Goal: Information Seeking & Learning: Check status

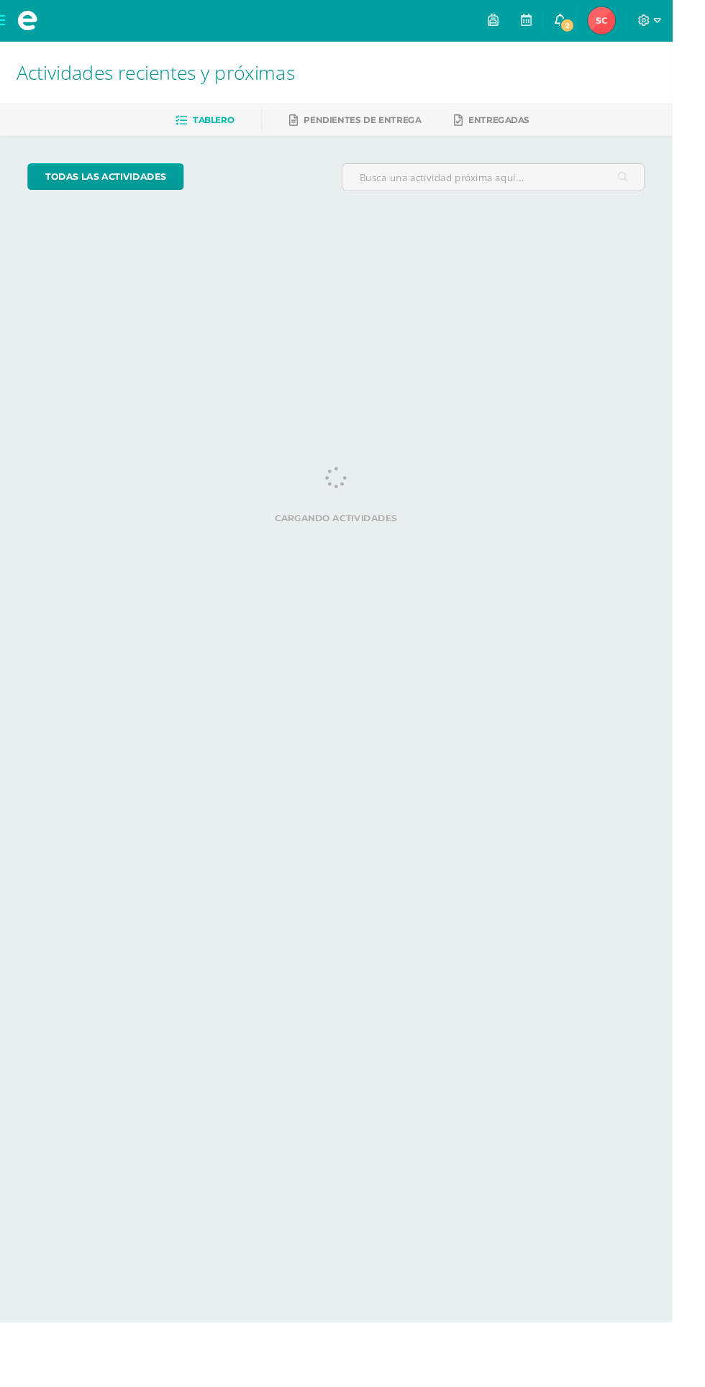
click at [604, 26] on link "2" at bounding box center [587, 21] width 35 height 43
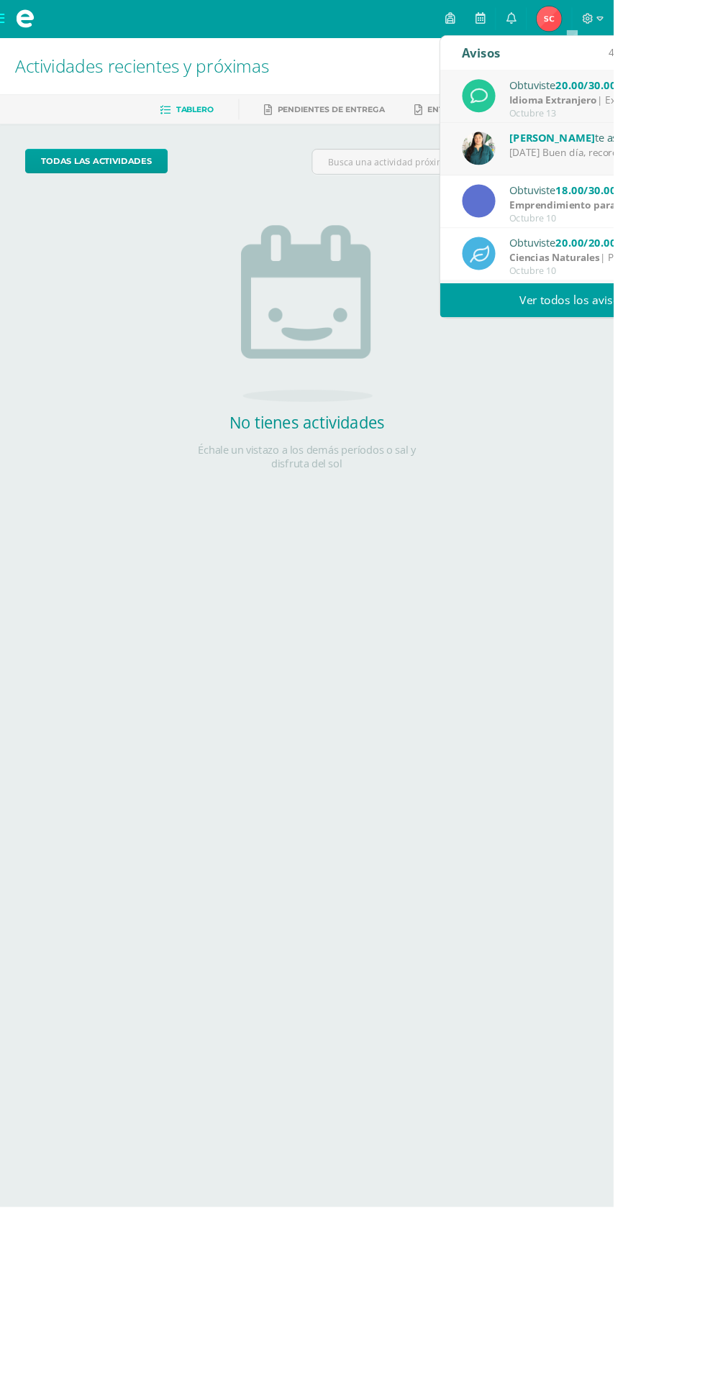
click at [678, 346] on link "Ver todos los avisos" at bounding box center [658, 345] width 304 height 40
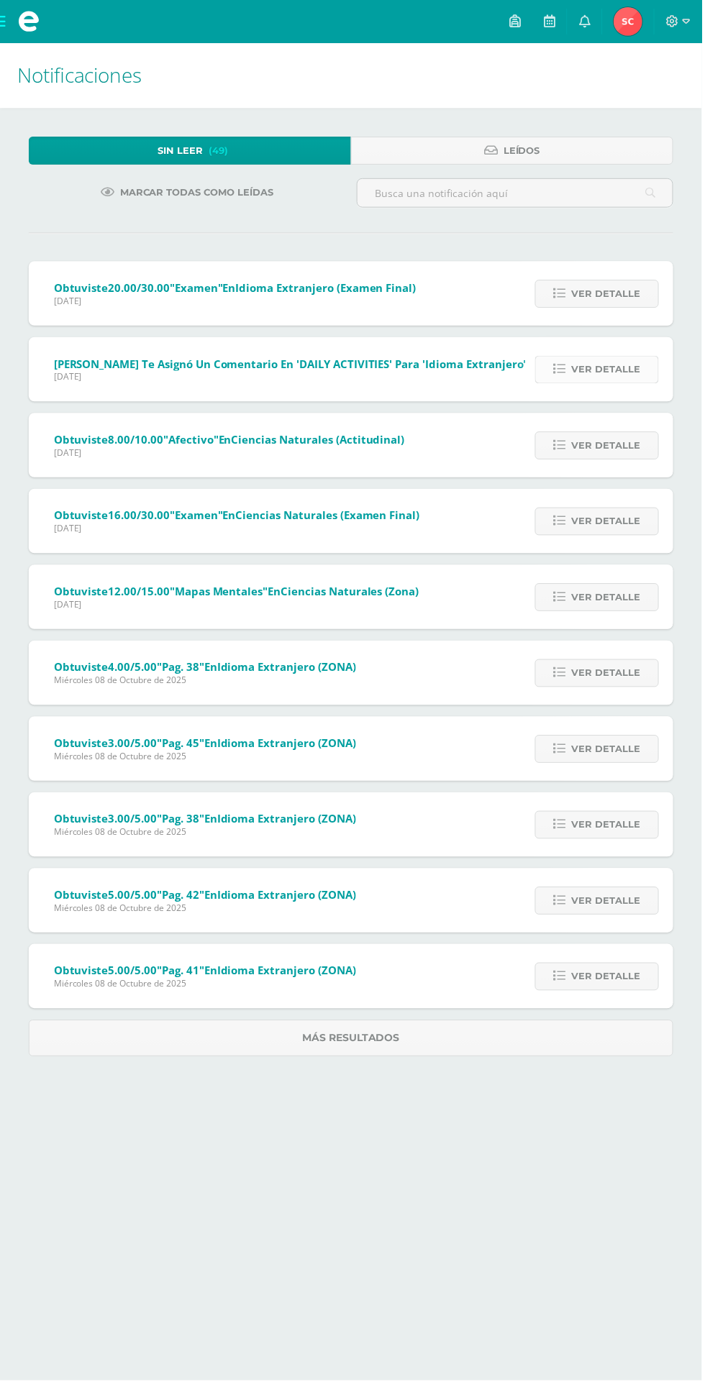
click at [634, 367] on span "Ver detalle" at bounding box center [608, 371] width 69 height 27
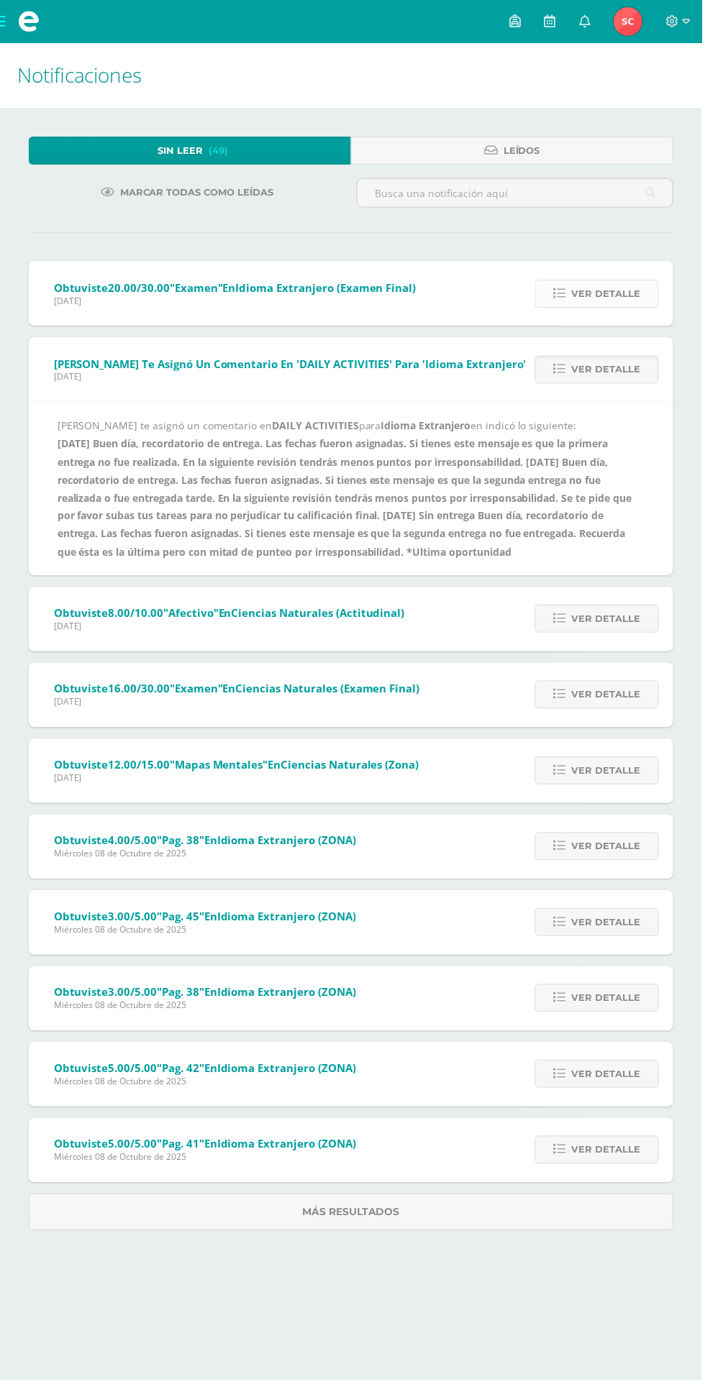
click at [610, 294] on span "Ver detalle" at bounding box center [608, 295] width 69 height 27
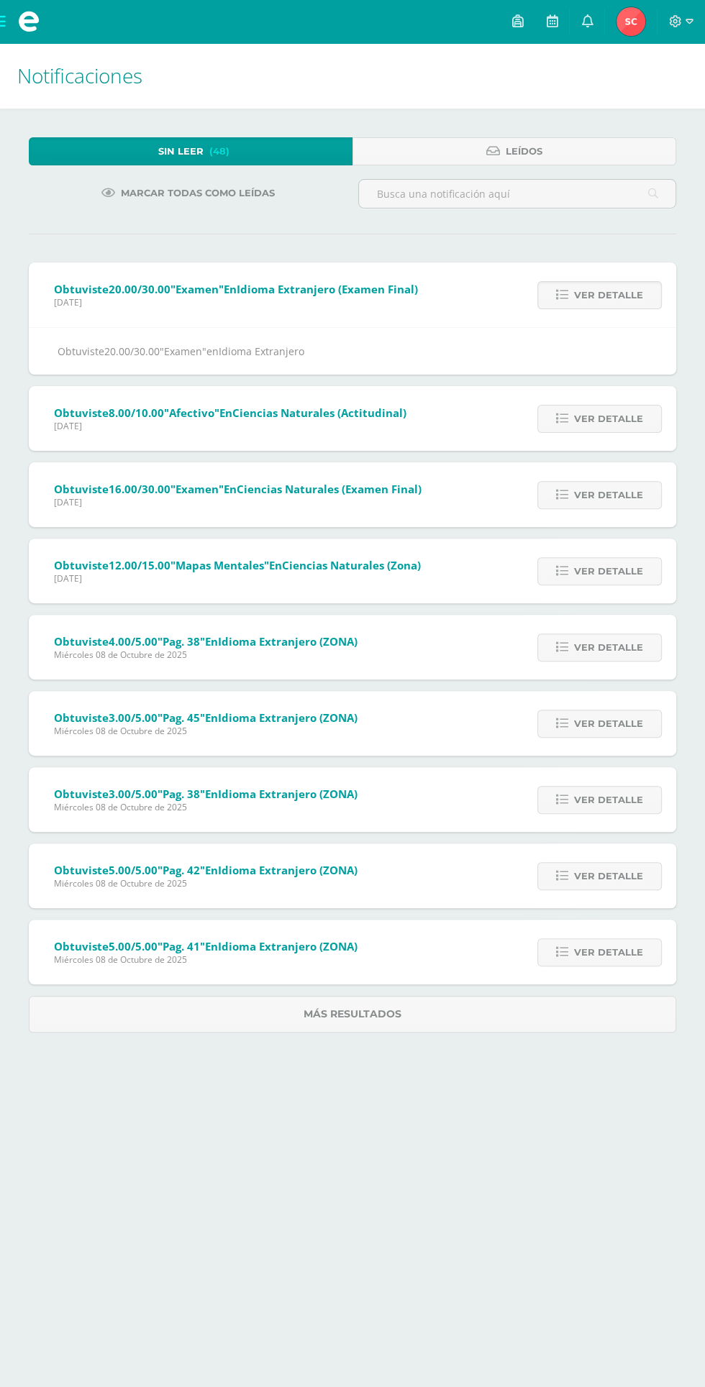
click at [628, 24] on img at bounding box center [630, 21] width 29 height 29
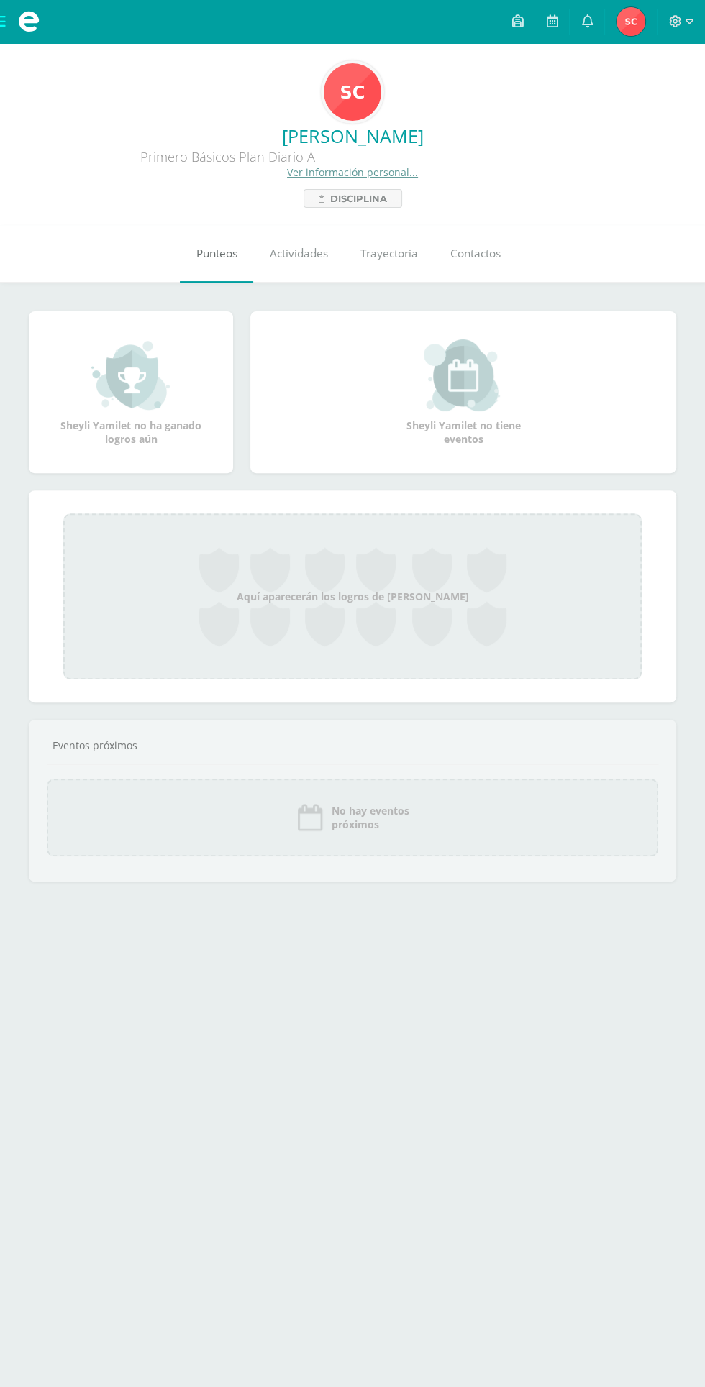
click at [211, 260] on span "Punteos" at bounding box center [216, 253] width 41 height 15
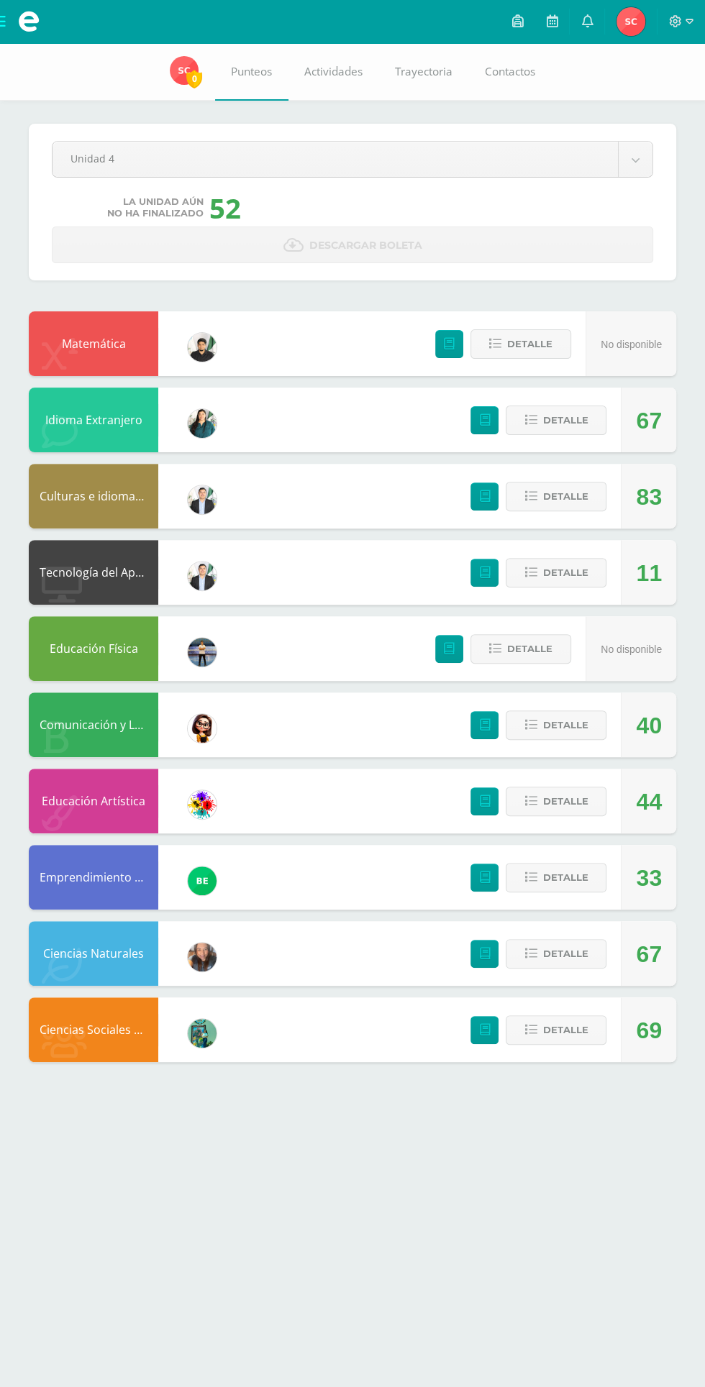
click at [655, 414] on div "67" at bounding box center [649, 420] width 26 height 65
click at [561, 420] on span "Detalle" at bounding box center [564, 420] width 45 height 27
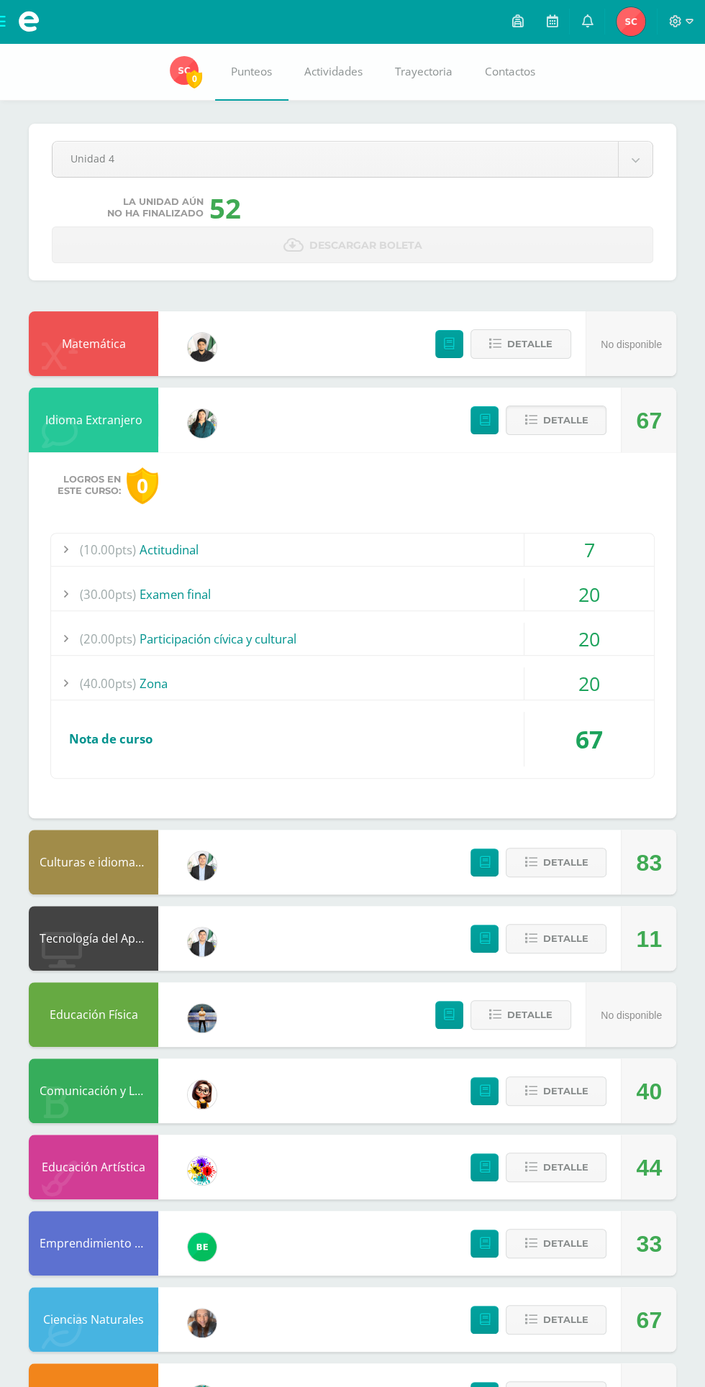
click at [606, 680] on div "20" at bounding box center [588, 683] width 129 height 32
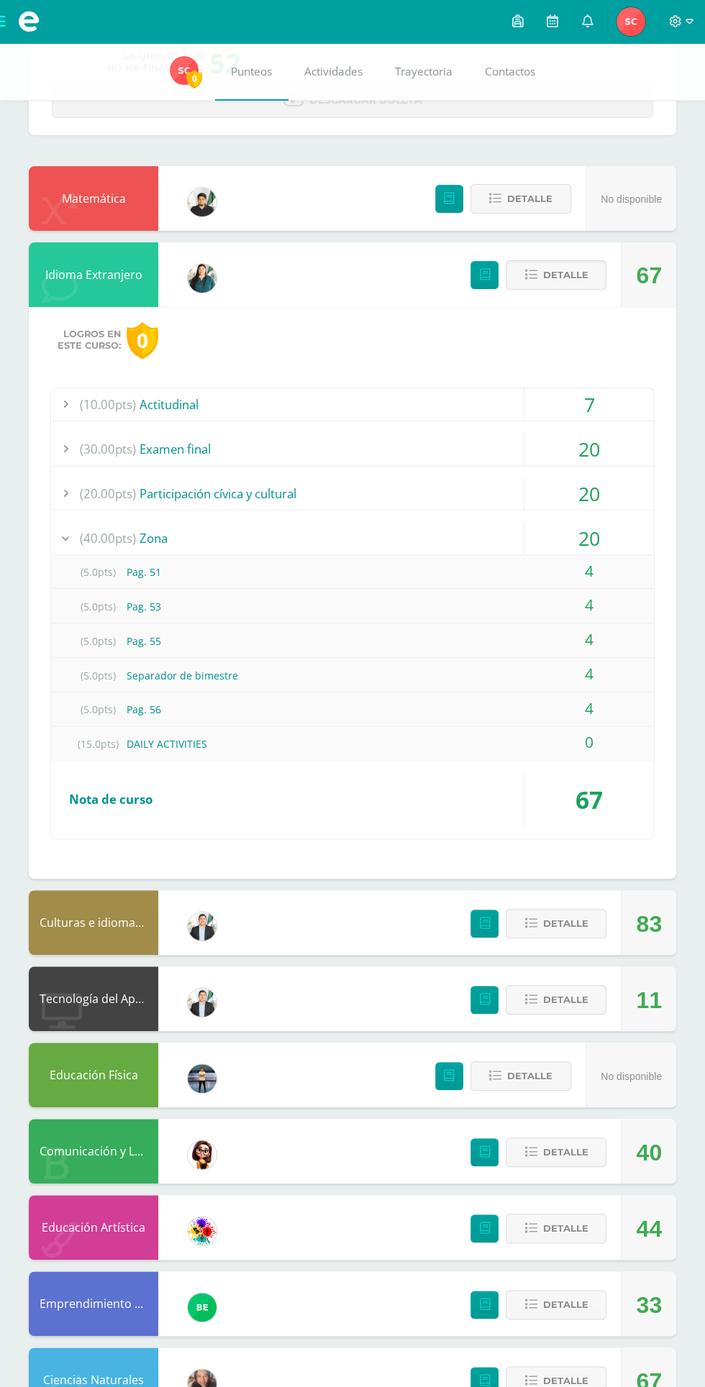
scroll to position [176, 0]
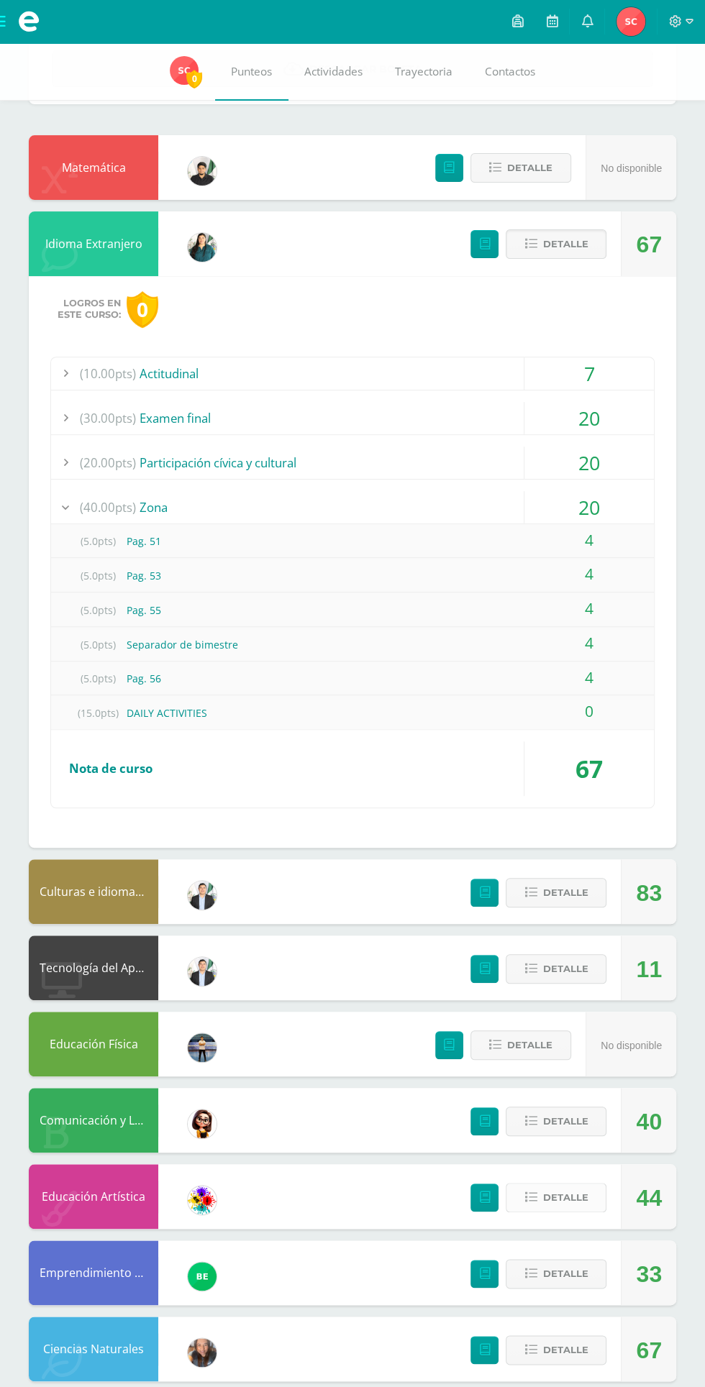
click at [555, 1197] on span "Detalle" at bounding box center [564, 1197] width 45 height 27
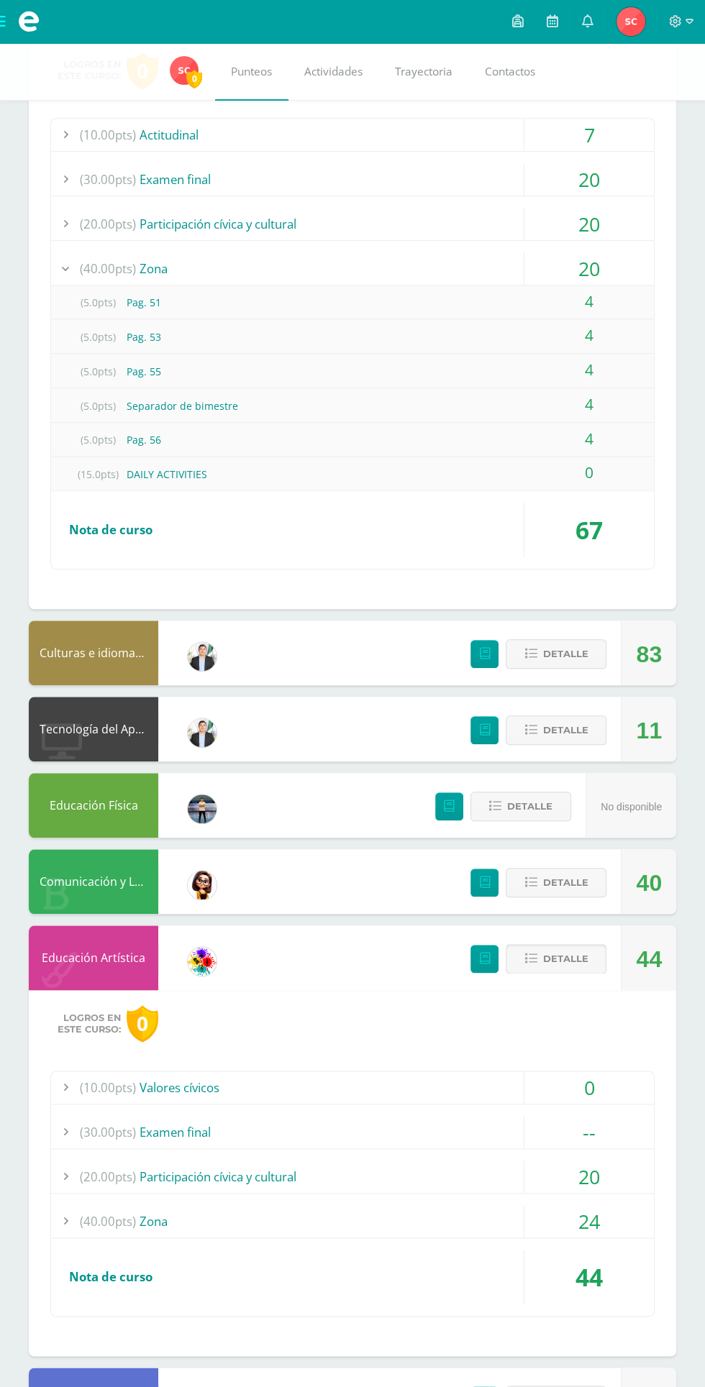
scroll to position [415, 0]
click at [606, 1216] on div "24" at bounding box center [588, 1221] width 129 height 32
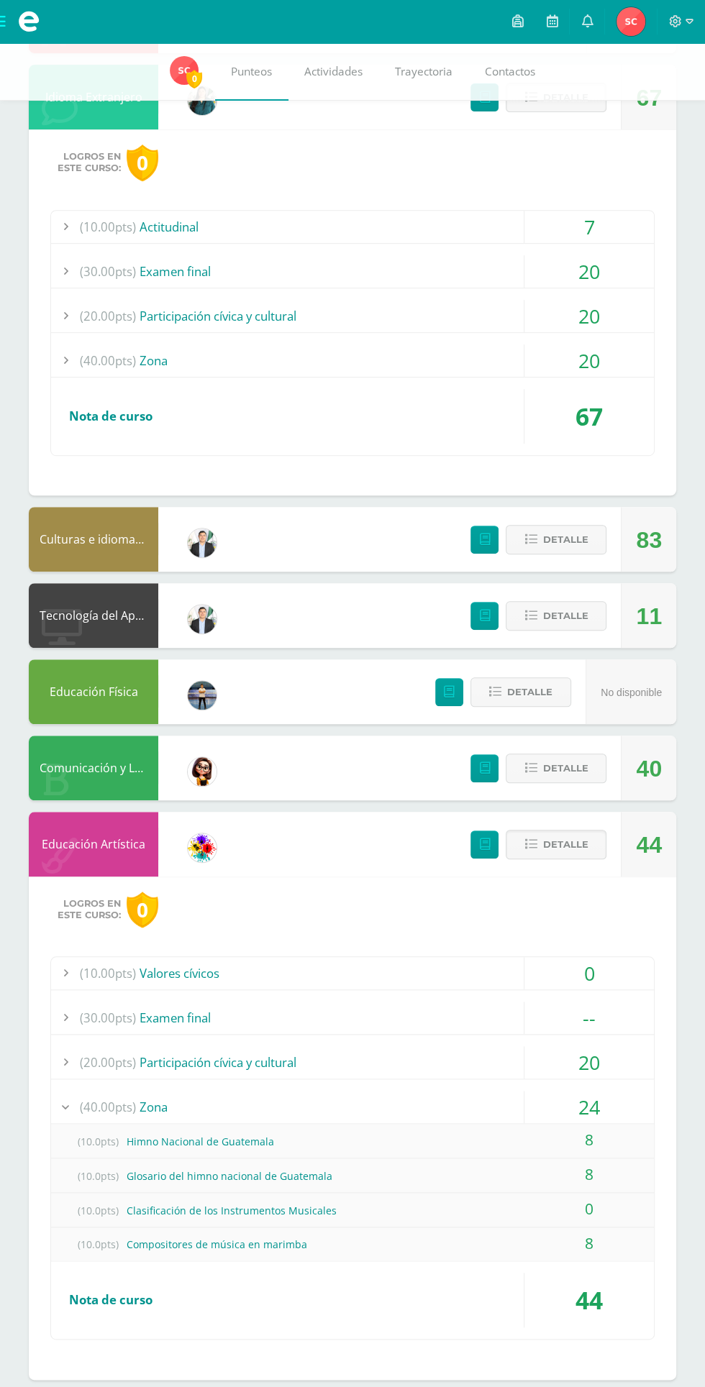
scroll to position [0, 0]
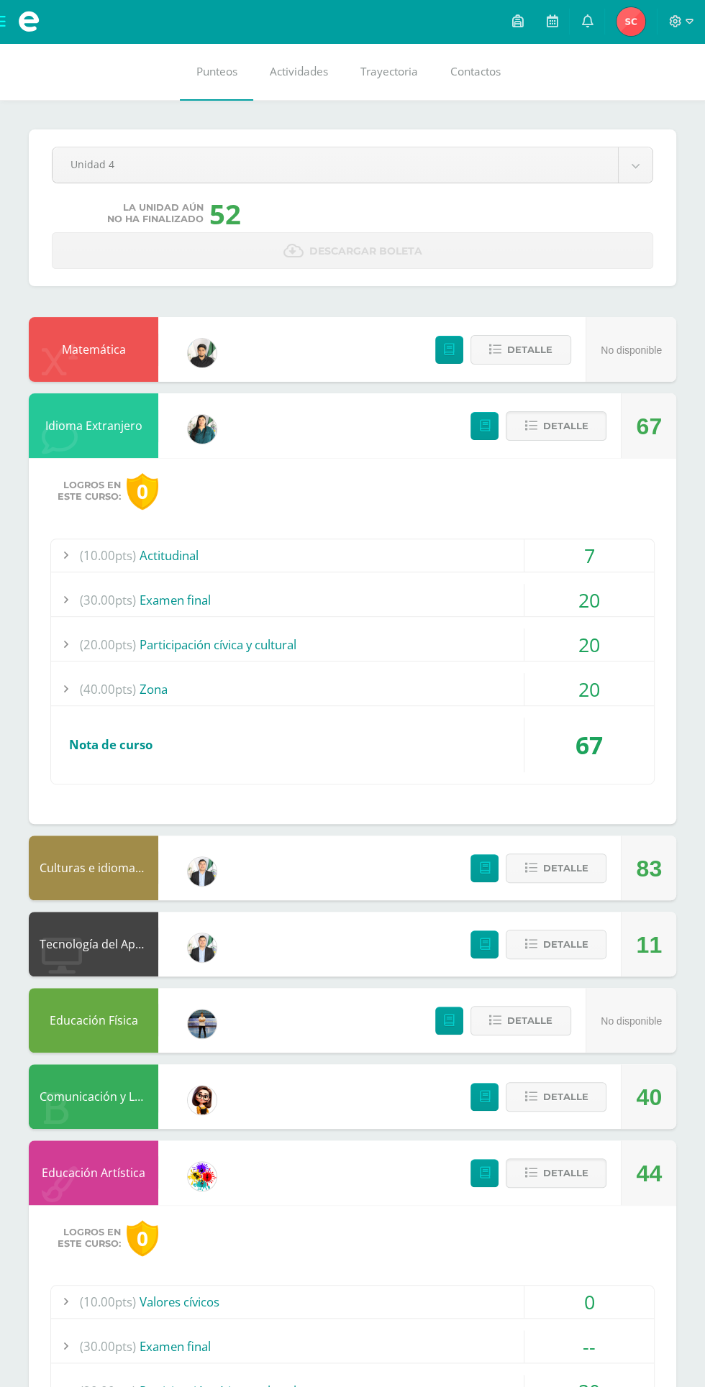
click at [32, 32] on span at bounding box center [29, 22] width 22 height 22
